Goal: Task Accomplishment & Management: Use online tool/utility

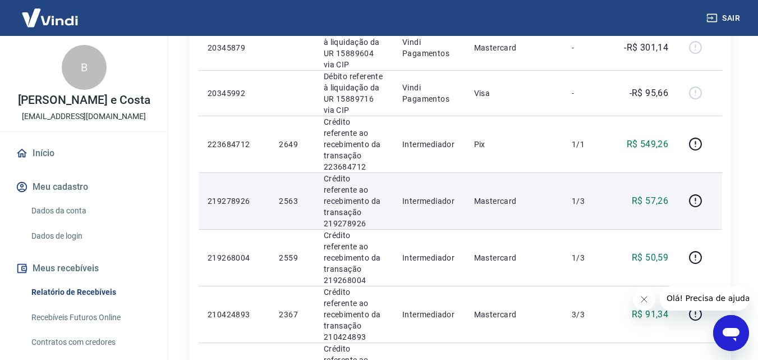
scroll to position [1007, 0]
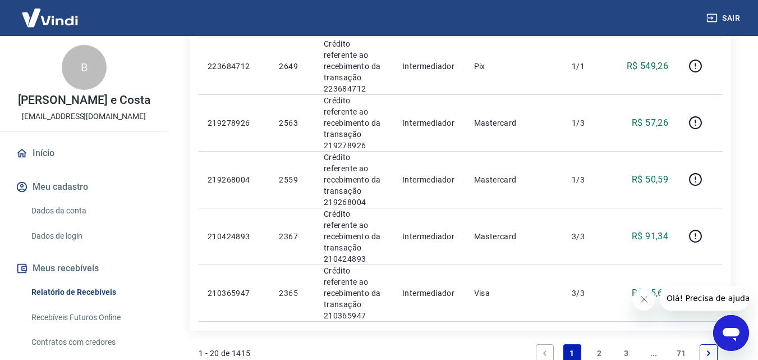
click at [600, 344] on link "2" at bounding box center [599, 353] width 18 height 18
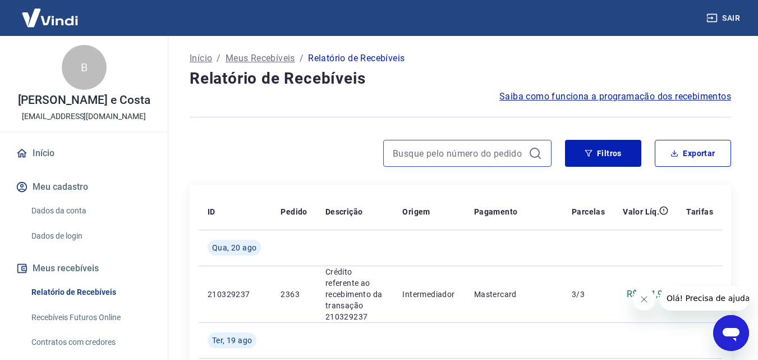
click at [455, 158] on input at bounding box center [458, 153] width 131 height 17
click at [471, 152] on input "236" at bounding box center [458, 153] width 131 height 17
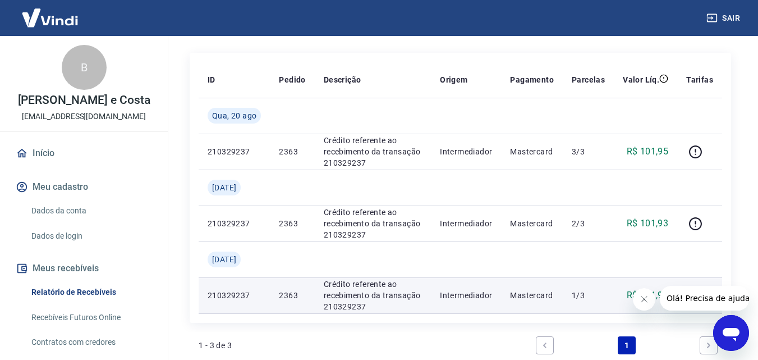
scroll to position [112, 0]
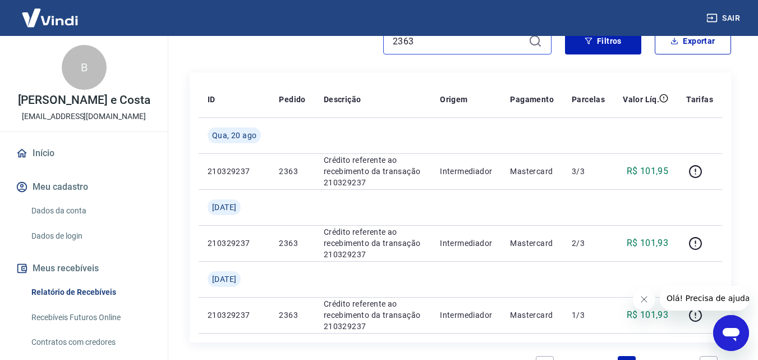
click at [414, 42] on input "2363" at bounding box center [458, 41] width 131 height 17
type input "2327"
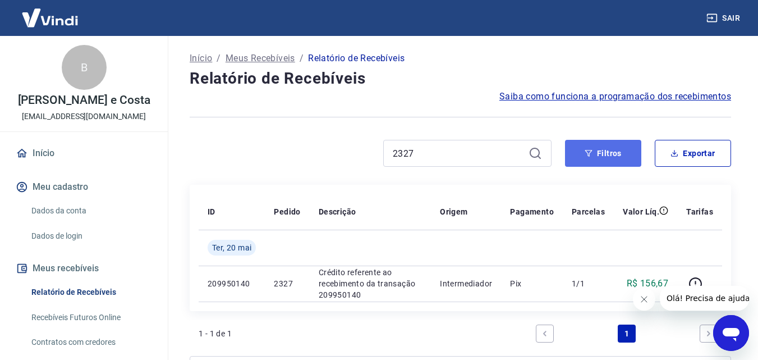
click at [615, 150] on button "Filtros" at bounding box center [603, 153] width 76 height 27
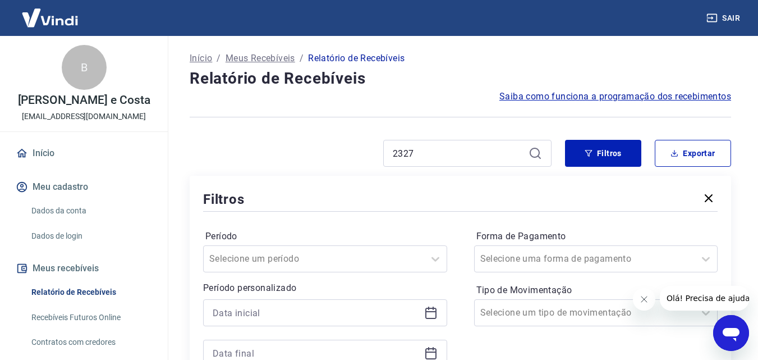
click at [533, 157] on icon at bounding box center [535, 153] width 10 height 10
click at [534, 154] on icon at bounding box center [535, 152] width 13 height 13
click at [472, 150] on input "2327" at bounding box center [458, 153] width 131 height 17
click at [537, 151] on icon at bounding box center [535, 152] width 13 height 13
click at [416, 150] on input "2327" at bounding box center [458, 153] width 131 height 17
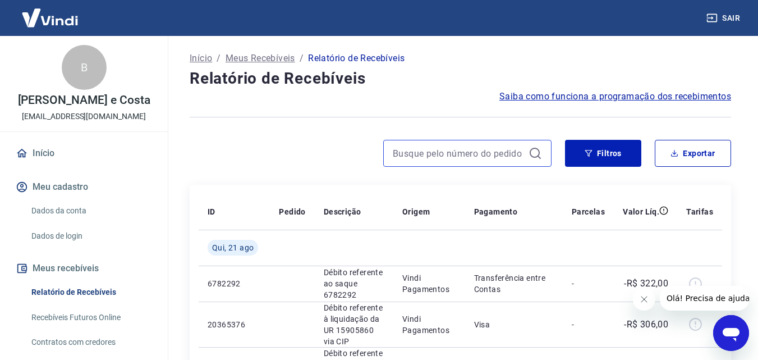
click at [436, 159] on input at bounding box center [458, 153] width 131 height 17
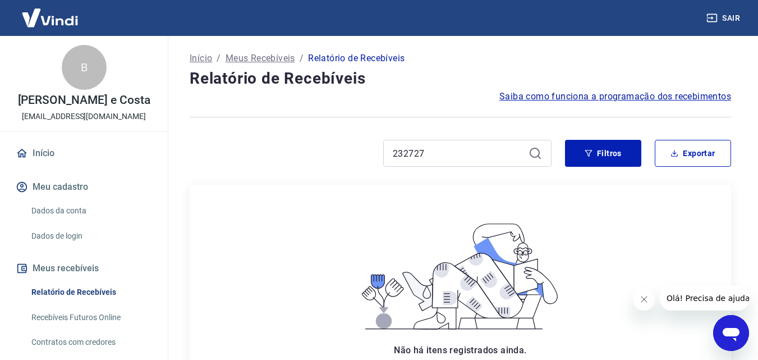
click at [643, 301] on icon "Fechar mensagem da empresa" at bounding box center [643, 299] width 9 height 9
click at [536, 157] on icon at bounding box center [535, 153] width 10 height 10
click at [535, 153] on icon at bounding box center [535, 152] width 13 height 13
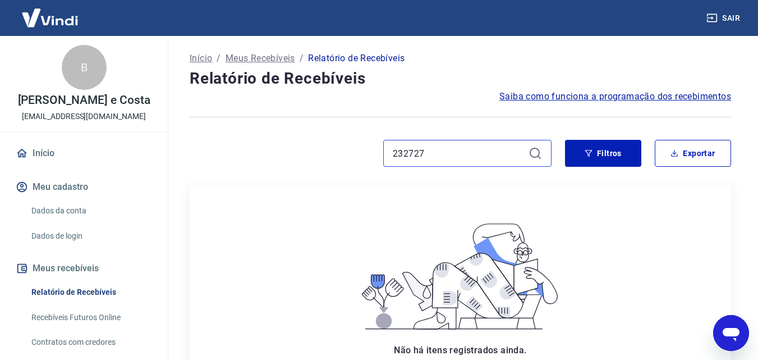
click at [453, 153] on input "232727" at bounding box center [458, 153] width 131 height 17
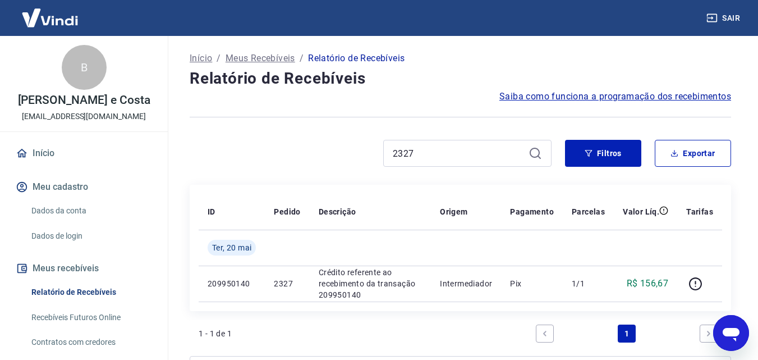
click at [537, 154] on icon at bounding box center [535, 152] width 13 height 13
drag, startPoint x: 419, startPoint y: 156, endPoint x: 323, endPoint y: 158, distance: 96.0
click at [323, 158] on div "2327" at bounding box center [371, 153] width 362 height 27
click at [538, 152] on icon at bounding box center [535, 152] width 13 height 13
drag, startPoint x: 440, startPoint y: 150, endPoint x: 301, endPoint y: 162, distance: 139.7
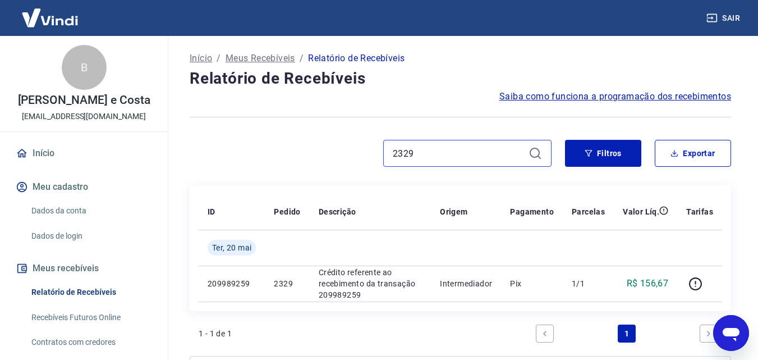
click at [301, 162] on div "2329" at bounding box center [371, 153] width 362 height 27
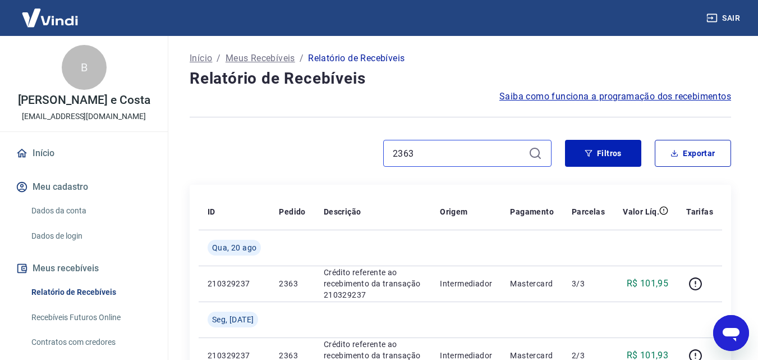
scroll to position [56, 0]
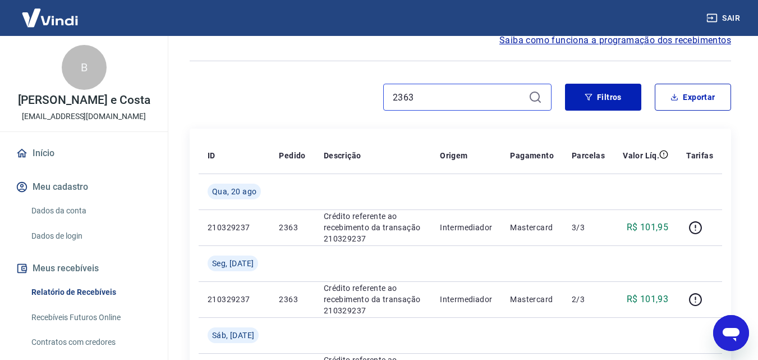
click at [177, 120] on div "Início / Meus Recebíveis / Relatório de Recebíveis Relatório de Recebíveis Saib…" at bounding box center [460, 253] width 569 height 546
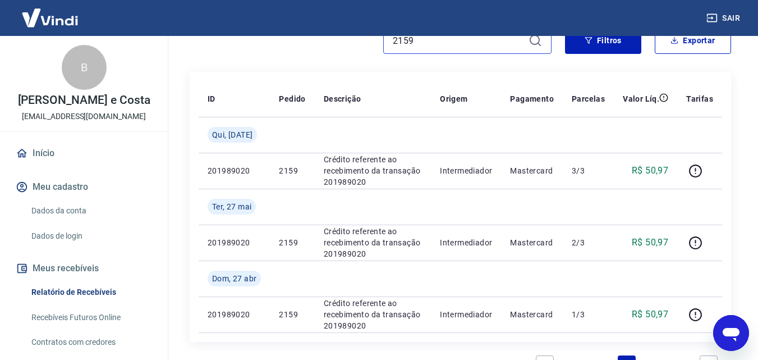
scroll to position [112, 0]
type input "2"
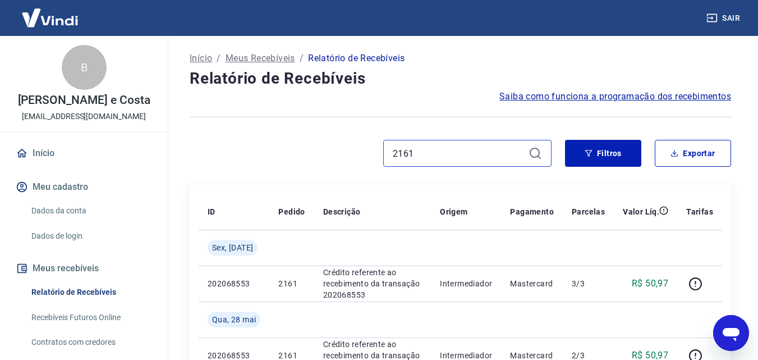
scroll to position [56, 0]
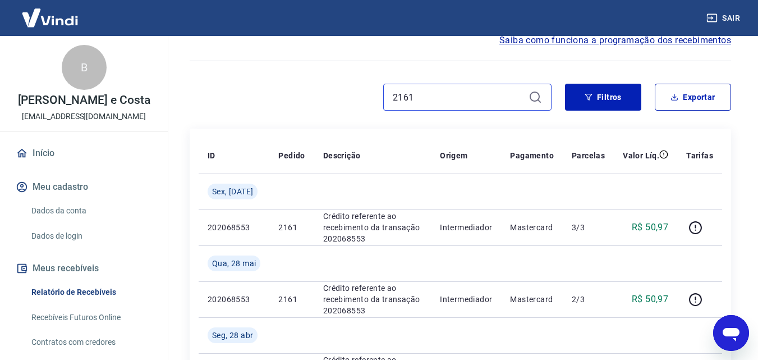
drag, startPoint x: 426, startPoint y: 104, endPoint x: 109, endPoint y: 130, distance: 317.6
click at [109, 130] on div "Sair B Bruna Costa e Costa epibrasiluberaba@gmail.com Início Meu cadastro Dados…" at bounding box center [379, 124] width 758 height 360
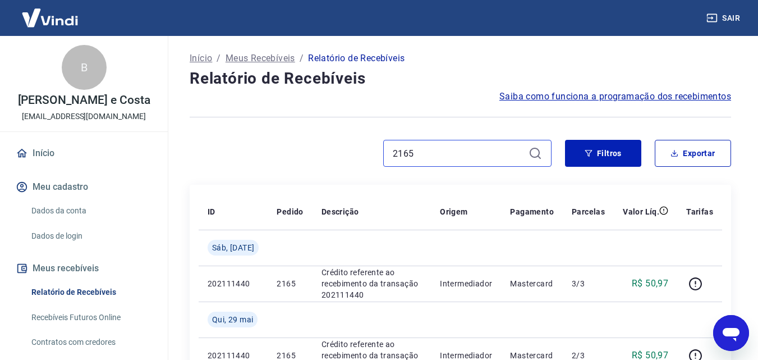
drag, startPoint x: 386, startPoint y: 164, endPoint x: 225, endPoint y: 179, distance: 161.8
click at [225, 179] on div "Início / Meus Recebíveis / Relatório de Recebíveis Relatório de Recebíveis Saib…" at bounding box center [460, 309] width 569 height 546
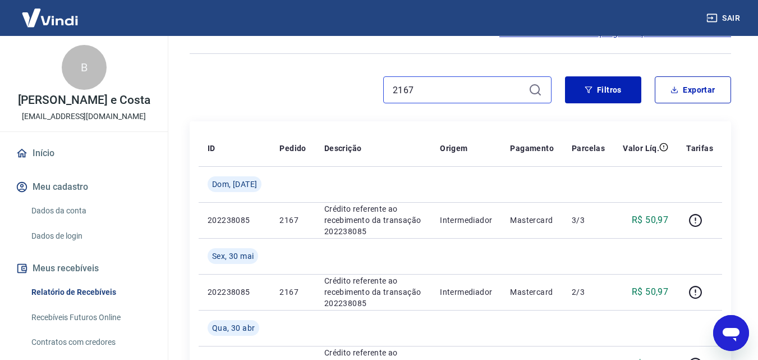
scroll to position [56, 0]
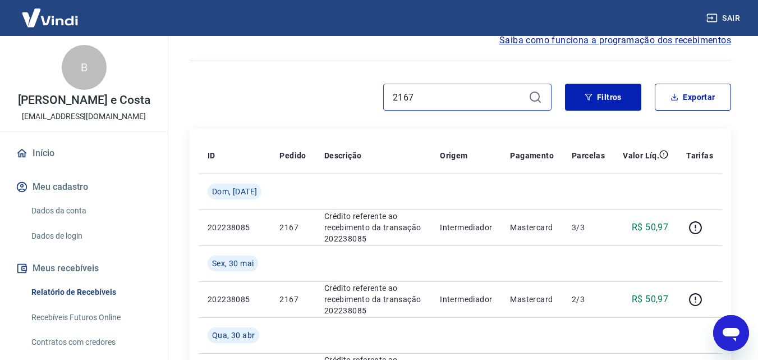
drag, startPoint x: 231, startPoint y: 136, endPoint x: 185, endPoint y: 142, distance: 46.4
click at [185, 142] on div "Início / Meus Recebíveis / Relatório de Recebíveis Relatório de Recebíveis Saib…" at bounding box center [460, 253] width 569 height 546
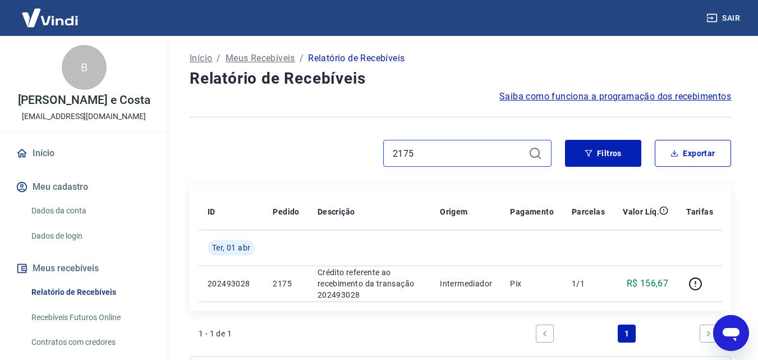
drag, startPoint x: 428, startPoint y: 150, endPoint x: 262, endPoint y: 171, distance: 167.5
click at [262, 171] on div "2175 Filtros Exportar" at bounding box center [461, 158] width 542 height 36
drag, startPoint x: 386, startPoint y: 153, endPoint x: 301, endPoint y: 163, distance: 84.7
click at [301, 163] on div "2187" at bounding box center [371, 153] width 362 height 27
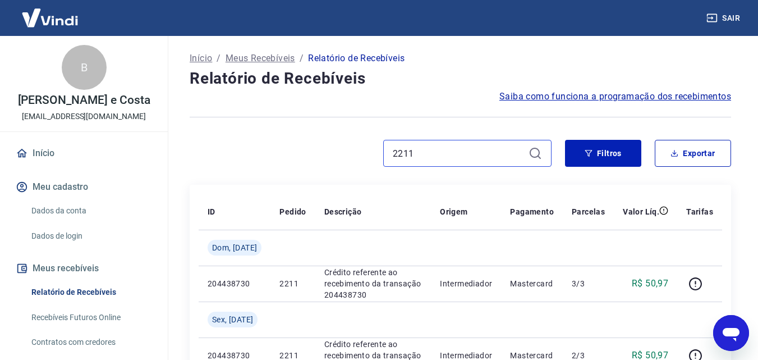
drag, startPoint x: 433, startPoint y: 149, endPoint x: 267, endPoint y: 160, distance: 166.5
click at [267, 160] on div "2211" at bounding box center [371, 153] width 362 height 27
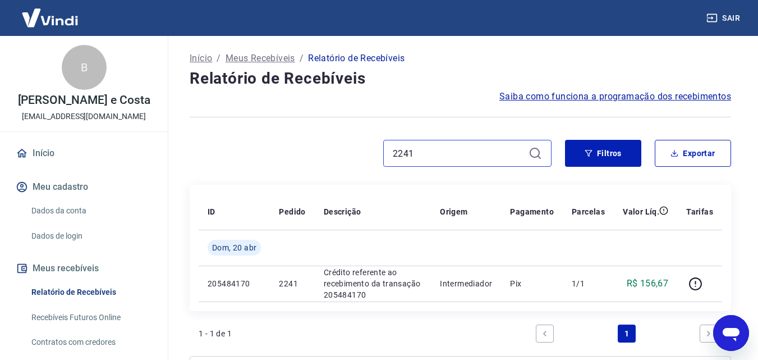
drag, startPoint x: 418, startPoint y: 155, endPoint x: 309, endPoint y: 161, distance: 109.0
click at [309, 161] on div "2241" at bounding box center [371, 153] width 362 height 27
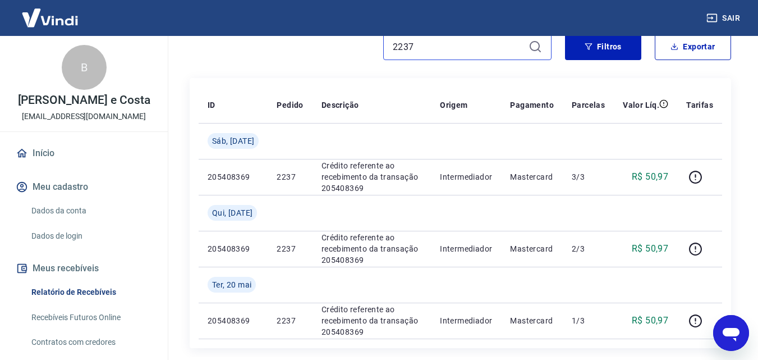
scroll to position [112, 0]
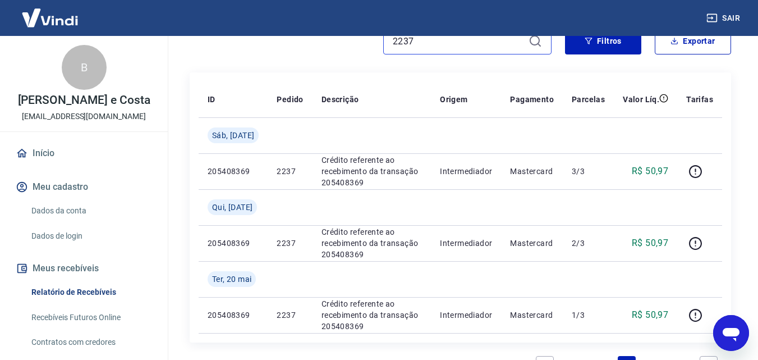
drag, startPoint x: 347, startPoint y: 56, endPoint x: 253, endPoint y: 55, distance: 94.3
click at [250, 58] on div "2237 Filtros Exportar" at bounding box center [461, 46] width 542 height 36
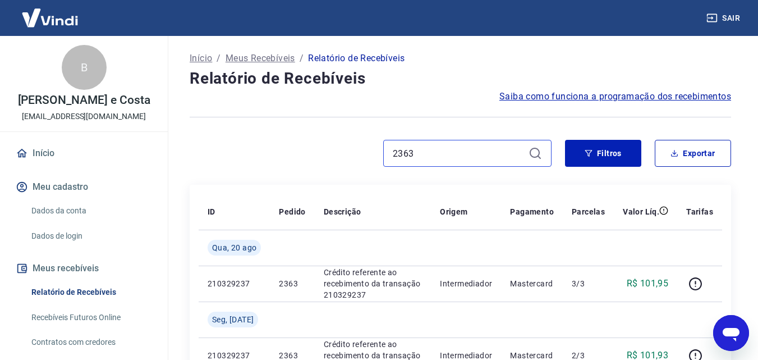
drag, startPoint x: 422, startPoint y: 156, endPoint x: 246, endPoint y: 169, distance: 176.7
click at [248, 171] on div "2363 Filtros Exportar" at bounding box center [461, 158] width 542 height 36
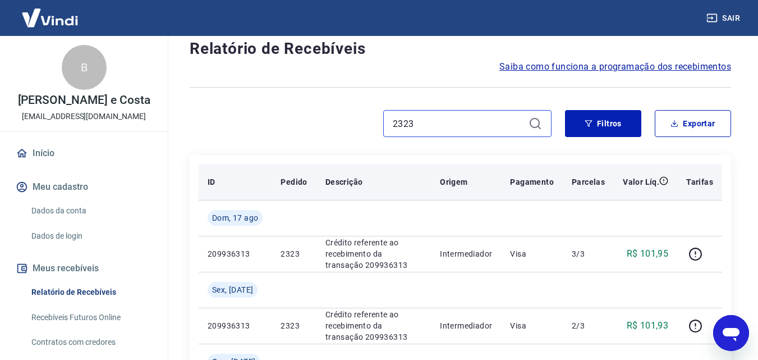
scroll to position [56, 0]
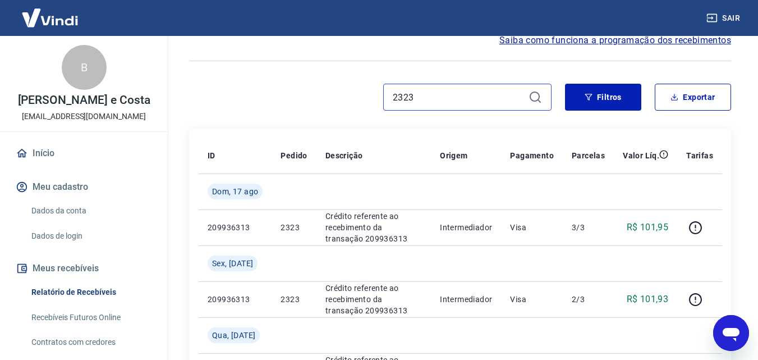
drag, startPoint x: 414, startPoint y: 103, endPoint x: 207, endPoint y: 107, distance: 207.1
click at [207, 108] on div "2323" at bounding box center [371, 97] width 362 height 27
type input "2557"
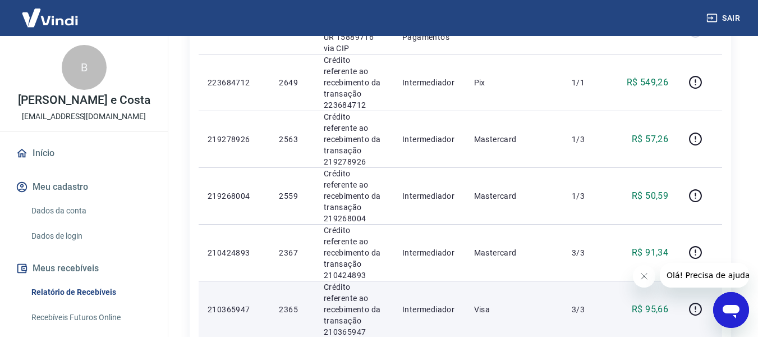
scroll to position [1010, 0]
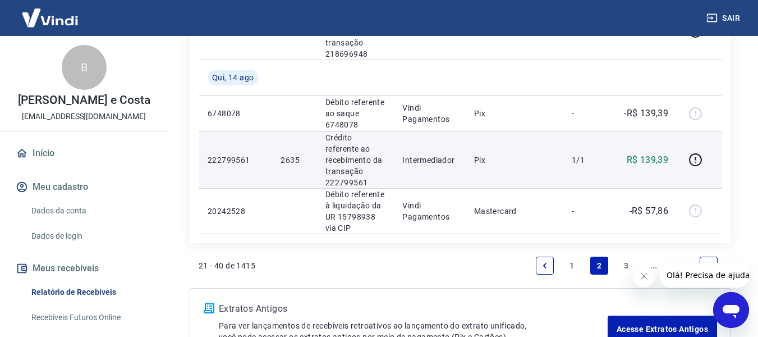
scroll to position [1329, 0]
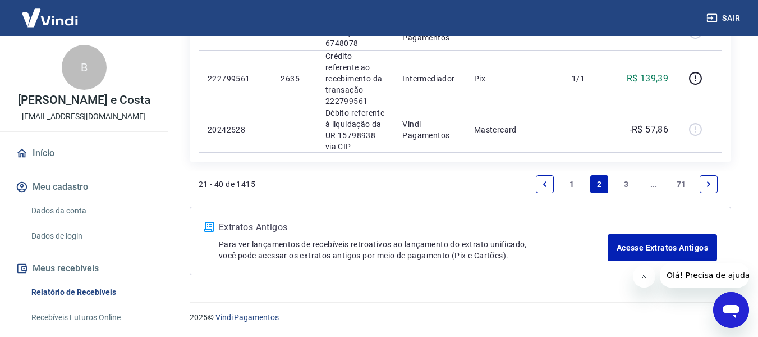
click at [572, 185] on link "1" at bounding box center [573, 184] width 18 height 18
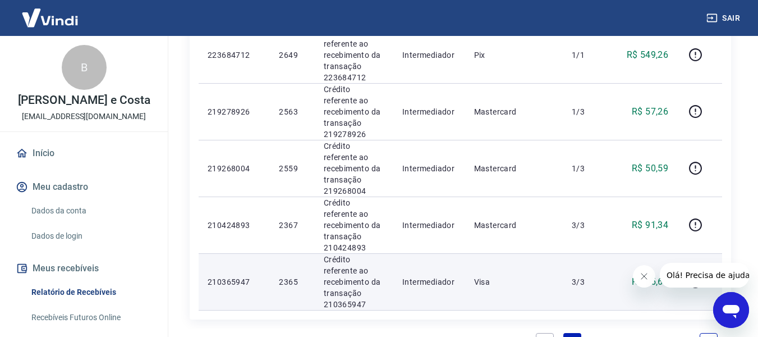
scroll to position [1030, 0]
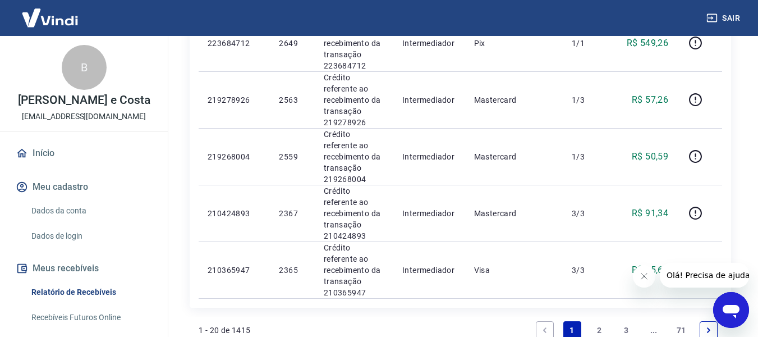
click at [603, 321] on link "2" at bounding box center [599, 330] width 18 height 18
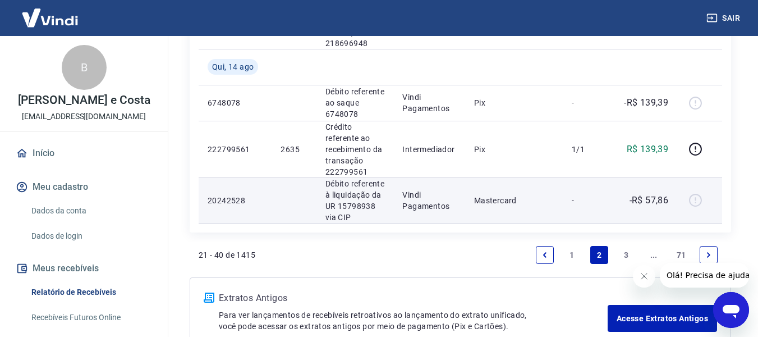
scroll to position [1329, 0]
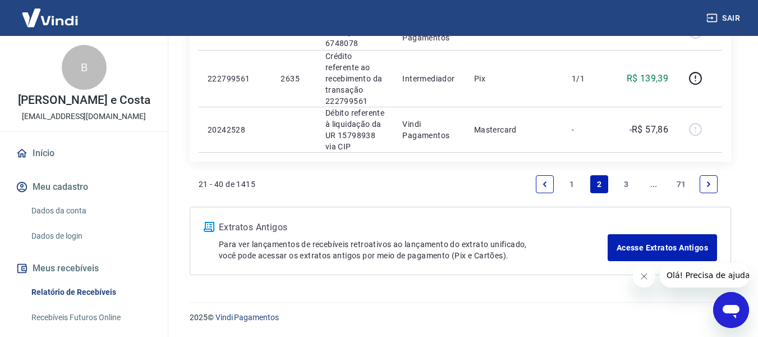
click at [574, 180] on link "1" at bounding box center [573, 184] width 18 height 18
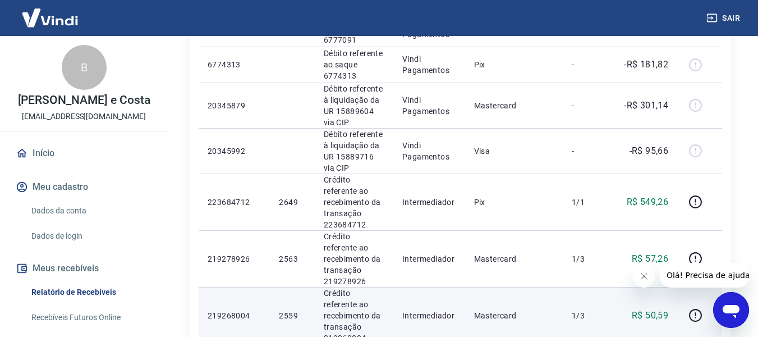
scroll to position [898, 0]
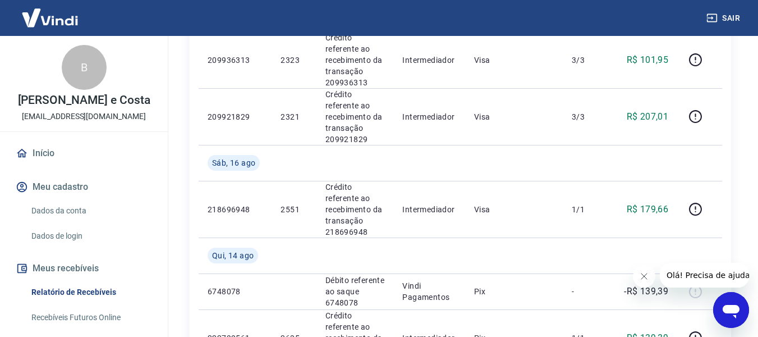
scroll to position [1235, 0]
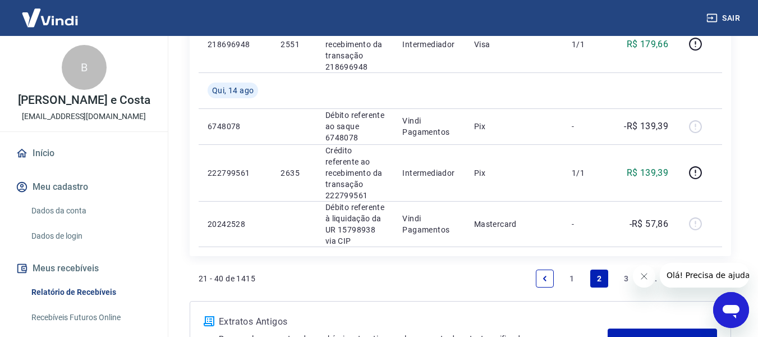
click at [574, 281] on link "1" at bounding box center [573, 278] width 18 height 18
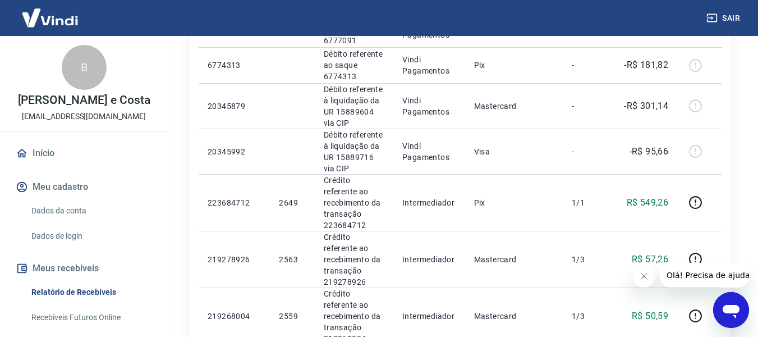
scroll to position [898, 0]
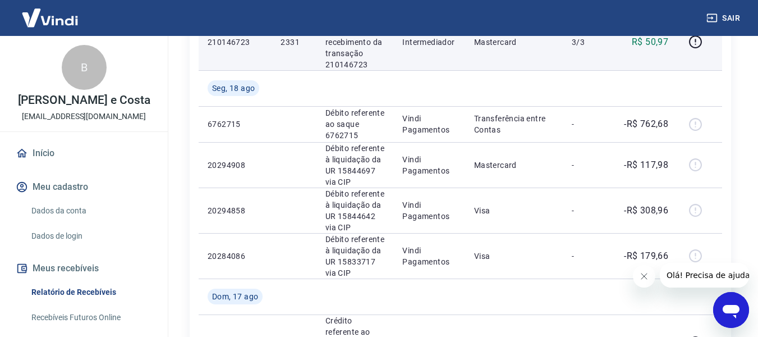
scroll to position [561, 0]
